Goal: Task Accomplishment & Management: Use online tool/utility

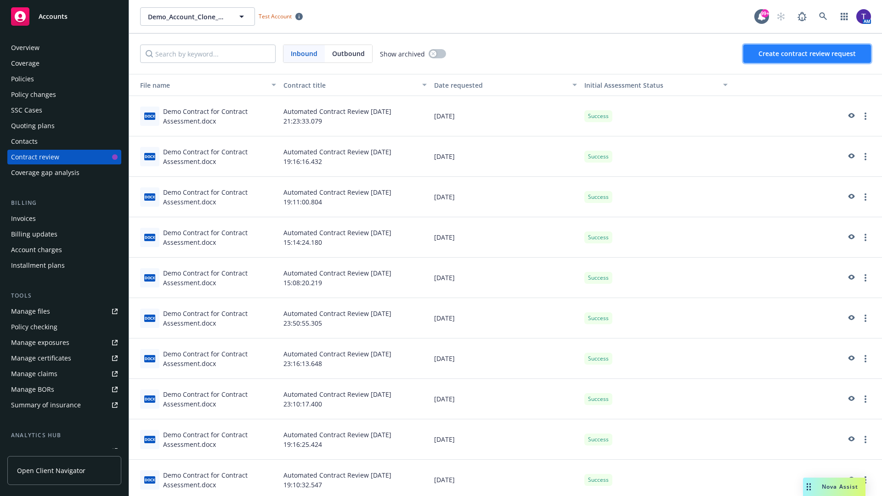
click at [807, 54] on span "Create contract review request" at bounding box center [806, 53] width 97 height 9
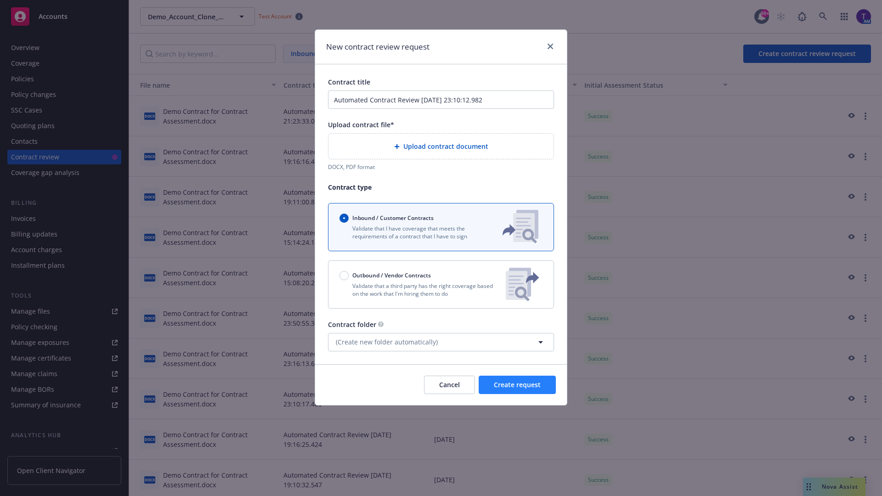
type input "Automated Contract Review [DATE] 23:10:12.982"
click at [441, 284] on p "Validate that a third party has the right coverage based on the work that I'm h…" at bounding box center [418, 290] width 159 height 16
radio input "false"
radio input "true"
click at [517, 389] on span "Create request" at bounding box center [517, 384] width 47 height 9
